Goal: Transaction & Acquisition: Download file/media

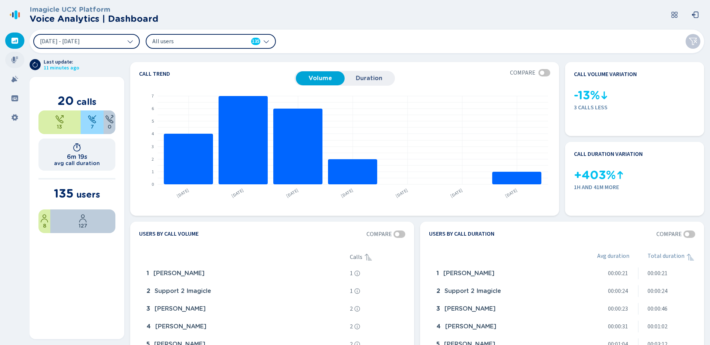
click at [18, 61] on icon at bounding box center [14, 59] width 7 height 7
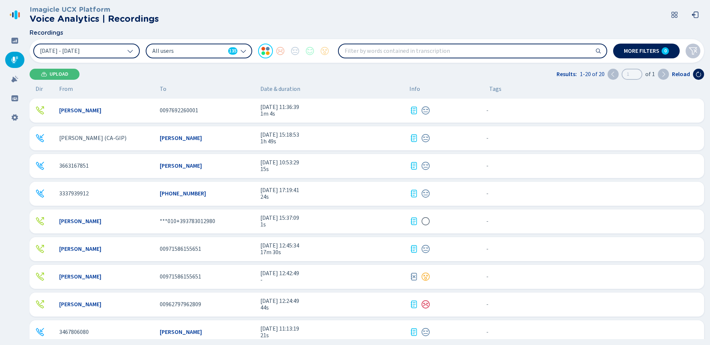
click at [370, 118] on div "Omar Radwan 0097692260001 15 Sep 2025 - 11:36:39 1m 4s - {{hiddenTagsCount}} mo…" at bounding box center [367, 111] width 674 height 24
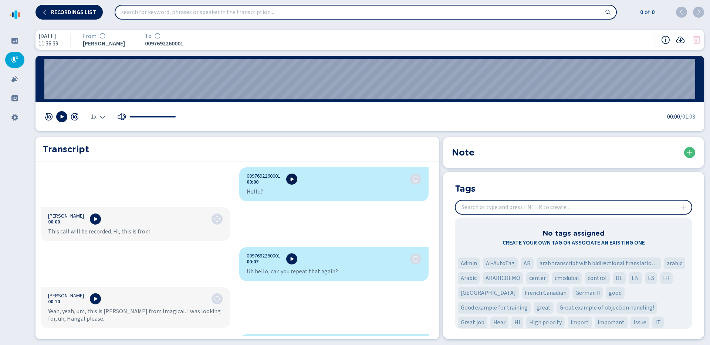
click at [289, 177] on icon at bounding box center [292, 179] width 6 height 6
click at [291, 180] on icon at bounding box center [292, 179] width 3 height 4
click at [289, 180] on icon at bounding box center [292, 179] width 6 height 6
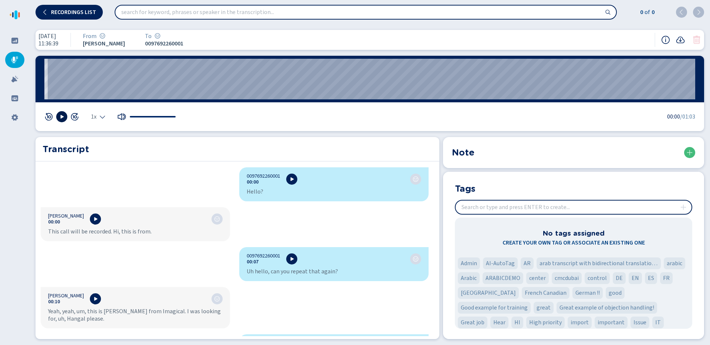
click at [61, 116] on icon at bounding box center [62, 117] width 3 height 4
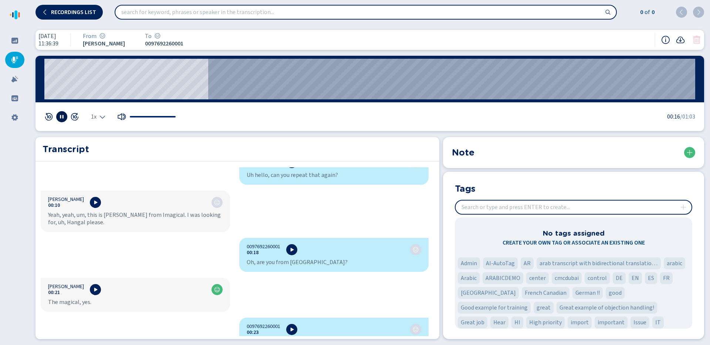
scroll to position [97, 0]
click at [290, 249] on icon at bounding box center [292, 250] width 6 height 6
click at [62, 117] on icon at bounding box center [62, 117] width 3 height 4
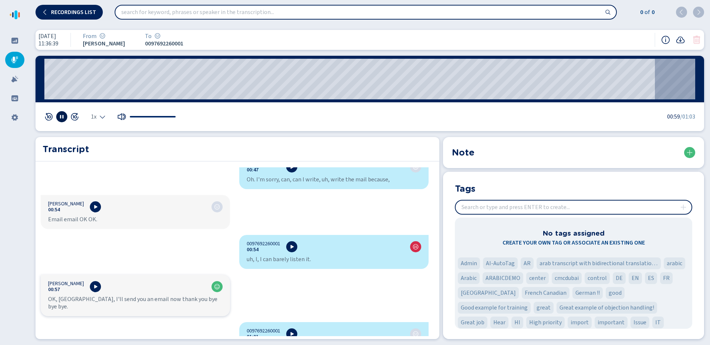
scroll to position [359, 0]
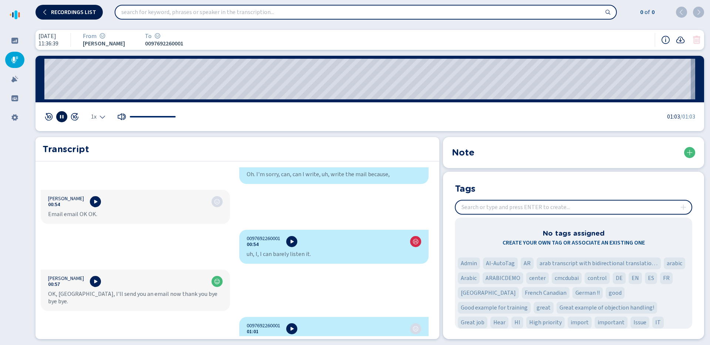
click at [55, 17] on button "Recordings list" at bounding box center [68, 12] width 67 height 15
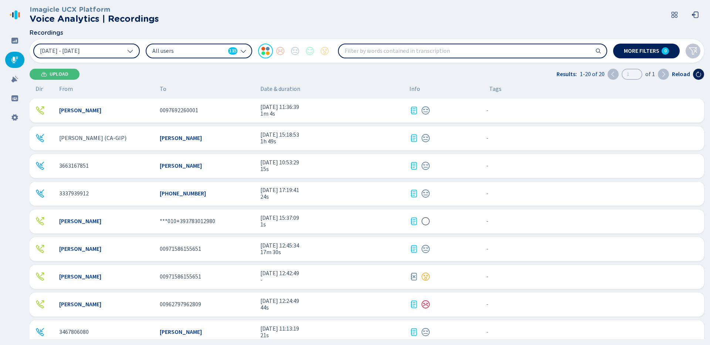
click at [230, 280] on div "00971586155651" at bounding box center [207, 277] width 95 height 7
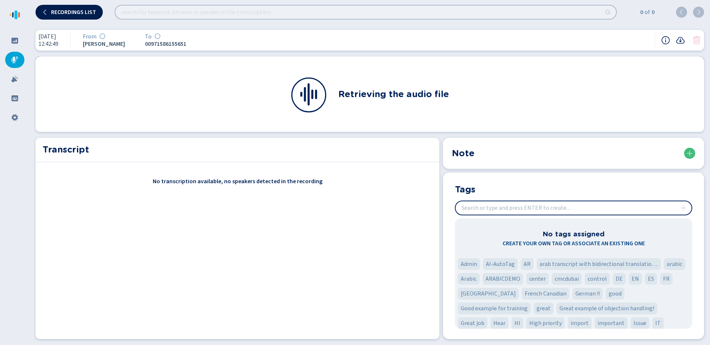
click at [67, 18] on button "Recordings list" at bounding box center [68, 12] width 67 height 15
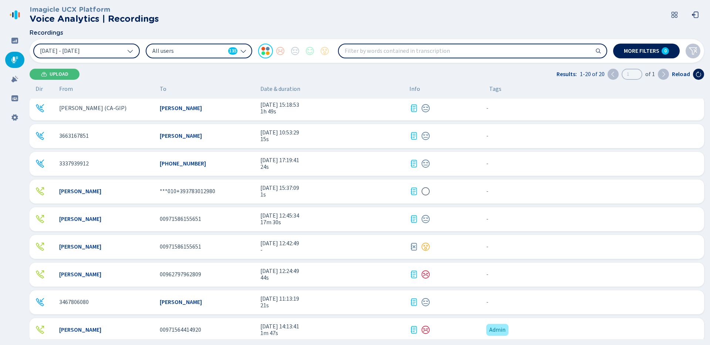
scroll to position [62, 0]
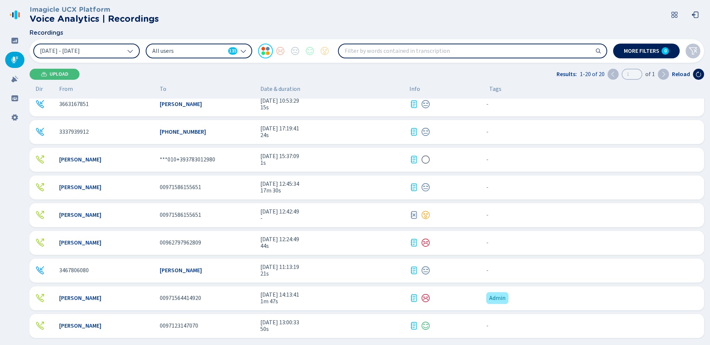
click at [245, 166] on div "Omar Radwan ***010+393783012980 11 Sep 2025 - 15:37:09 1s - {{hiddenTagsCount}}…" at bounding box center [367, 160] width 674 height 24
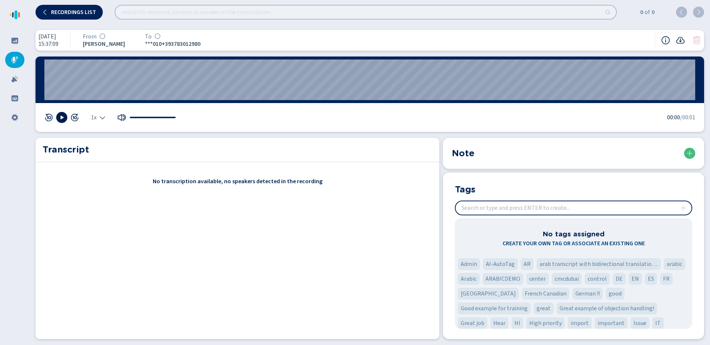
click at [61, 118] on icon at bounding box center [62, 118] width 3 height 4
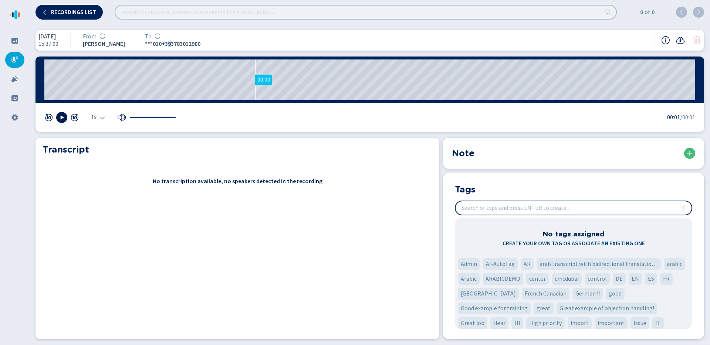
drag, startPoint x: 180, startPoint y: 42, endPoint x: 185, endPoint y: 32, distance: 11.1
click at [183, 35] on div "To ***010+393783012980" at bounding box center [171, 40] width 70 height 15
click at [218, 37] on div "11 Sep 2025 15:37:09 From Omar Radwan To ***010+393783012980" at bounding box center [369, 40] width 669 height 21
click at [91, 11] on span "Recordings list" at bounding box center [73, 12] width 45 height 6
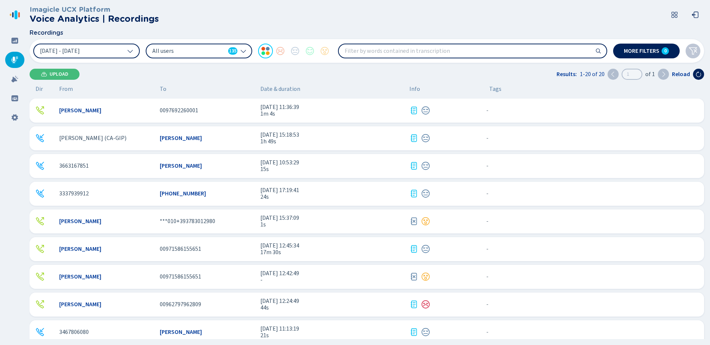
click at [335, 218] on span "11 Sep 2025 - 15:37:09" at bounding box center [331, 218] width 143 height 7
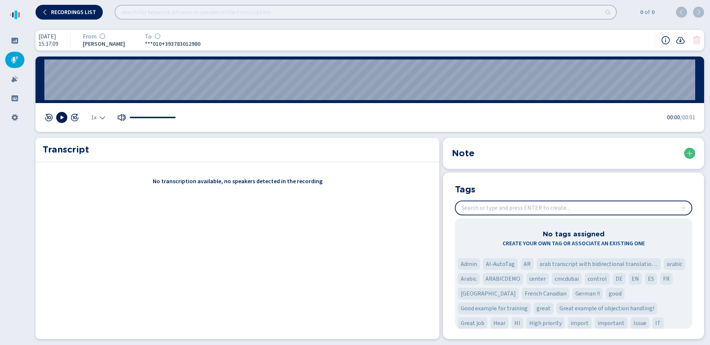
click at [64, 119] on icon at bounding box center [62, 118] width 6 height 6
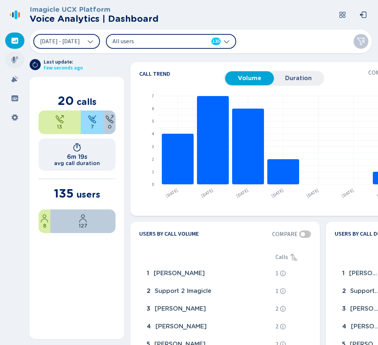
click at [14, 60] on icon at bounding box center [14, 60] width 7 height 7
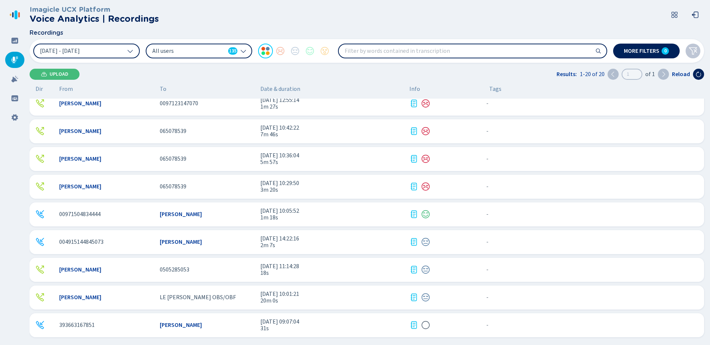
scroll to position [313, 0]
click at [354, 327] on span "31s" at bounding box center [331, 327] width 143 height 7
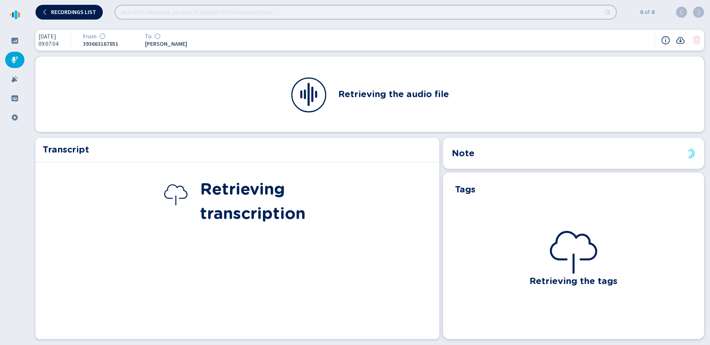
click at [80, 17] on button "Recordings list" at bounding box center [68, 12] width 67 height 15
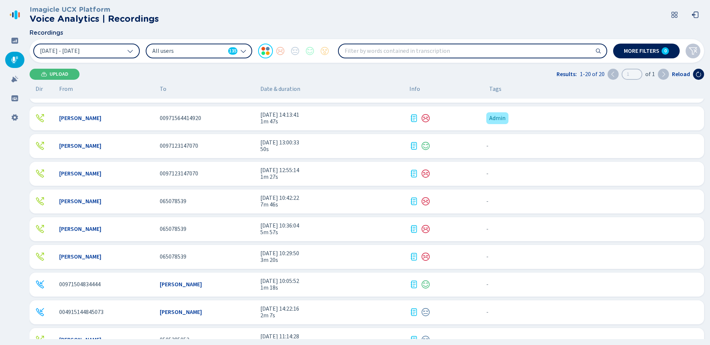
scroll to position [313, 0]
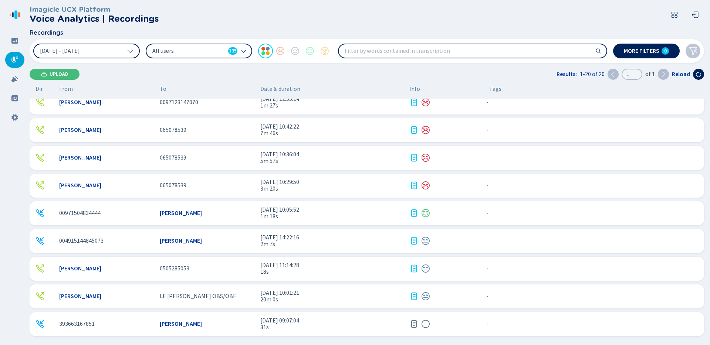
click at [356, 324] on span "31s" at bounding box center [331, 327] width 143 height 7
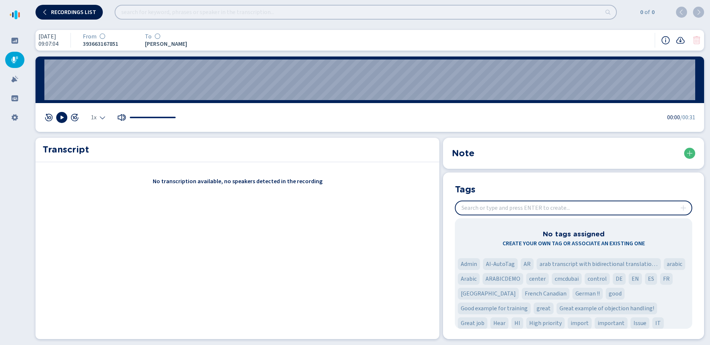
click at [64, 11] on span "Recordings list" at bounding box center [73, 12] width 45 height 6
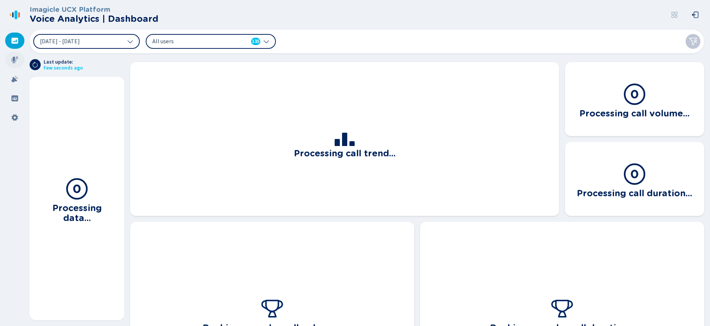
click at [20, 61] on div at bounding box center [14, 60] width 19 height 16
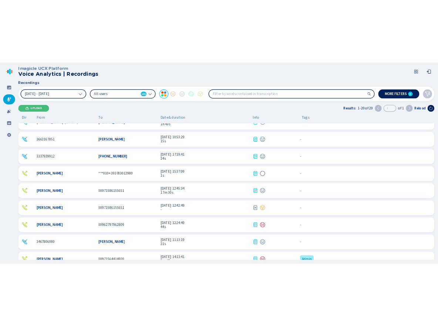
scroll to position [14, 0]
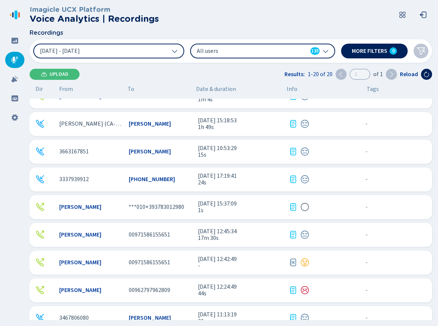
click at [252, 209] on span "1s" at bounding box center [240, 210] width 85 height 7
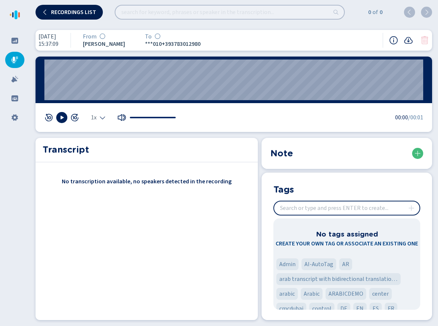
click at [67, 17] on button "Recordings list" at bounding box center [68, 12] width 67 height 15
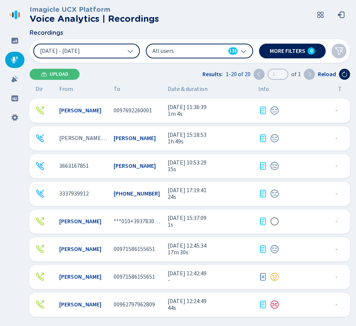
click at [301, 222] on div at bounding box center [292, 221] width 68 height 9
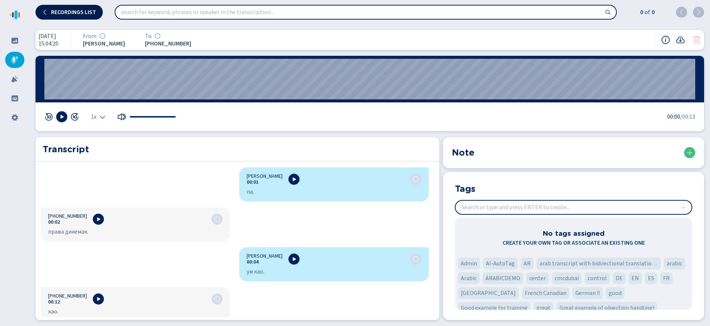
click at [78, 14] on span "Recordings list" at bounding box center [73, 12] width 45 height 6
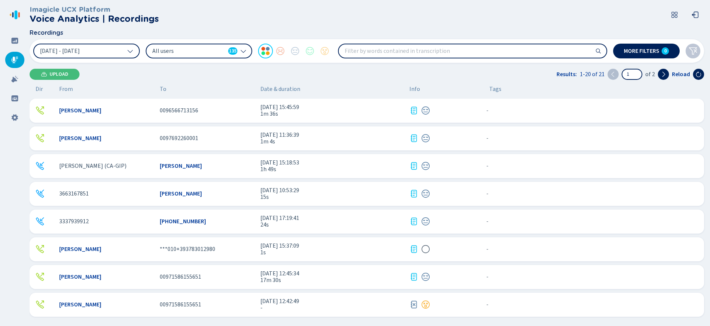
click at [334, 251] on span "1s" at bounding box center [331, 252] width 143 height 7
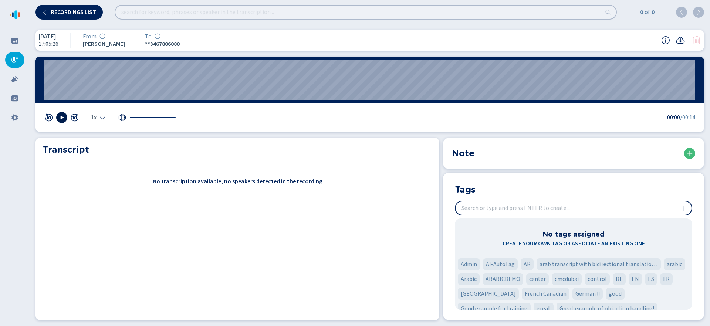
click at [62, 117] on icon at bounding box center [62, 118] width 3 height 4
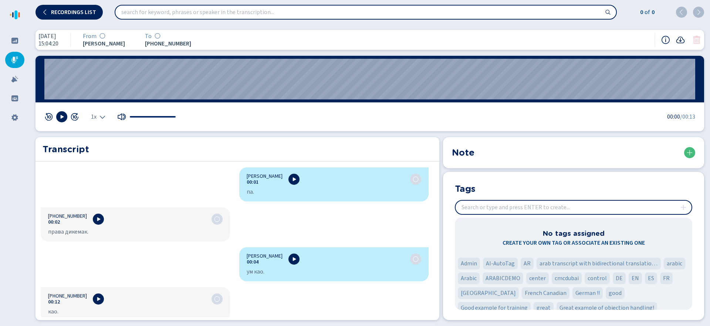
click at [681, 42] on icon at bounding box center [680, 39] width 9 height 9
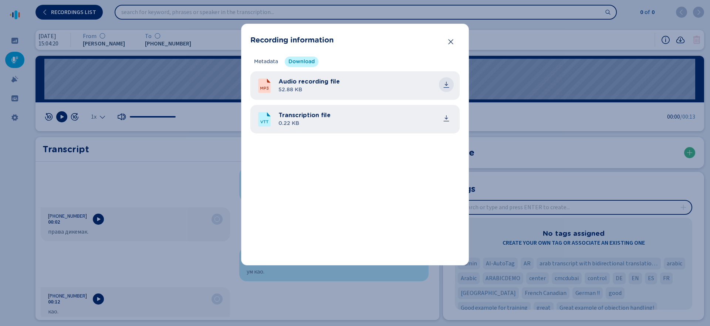
click at [450, 84] on icon "common.download" at bounding box center [446, 84] width 7 height 7
click at [455, 41] on button "Close" at bounding box center [450, 41] width 15 height 15
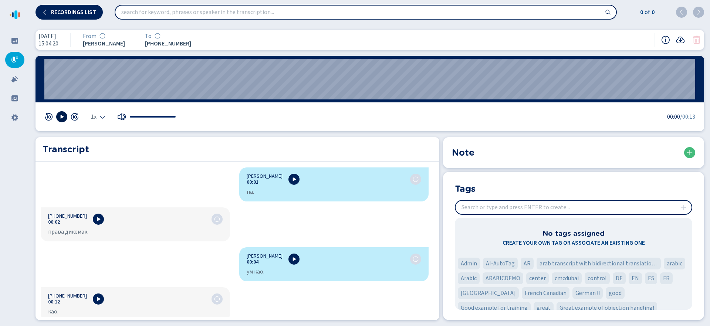
click at [62, 119] on icon at bounding box center [62, 117] width 6 height 6
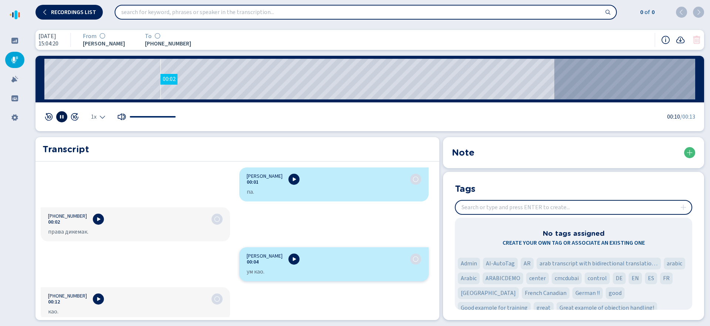
click at [160, 83] on wave "00:02" at bounding box center [369, 79] width 651 height 41
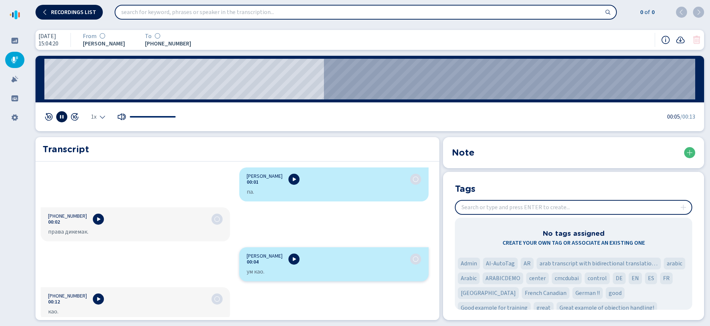
click at [80, 14] on span "Recordings list" at bounding box center [73, 12] width 45 height 6
